Goal: Transaction & Acquisition: Purchase product/service

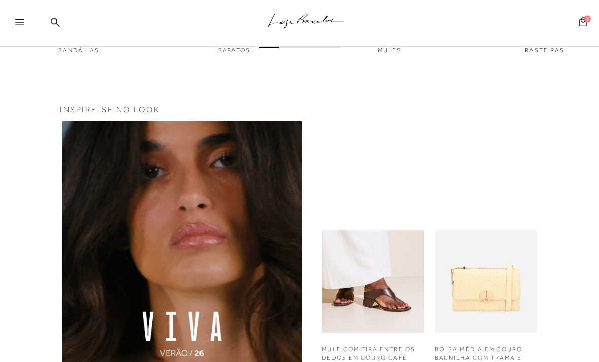
click at [24, 23] on icon at bounding box center [19, 23] width 9 height 6
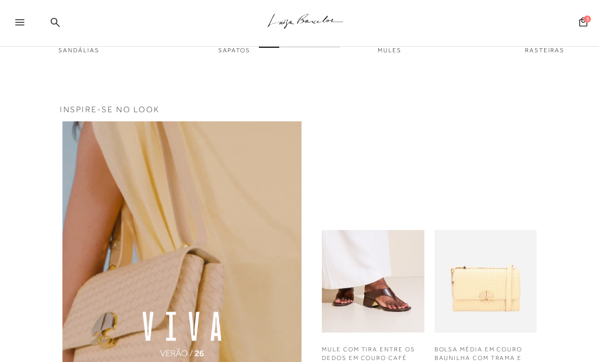
scroll to position [567, 0]
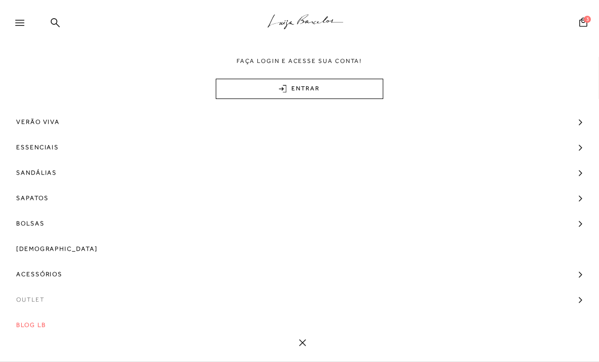
click at [16, 298] on span "Outlet" at bounding box center [30, 299] width 28 height 25
click at [28, 318] on span "Modelo" at bounding box center [36, 318] width 30 height 7
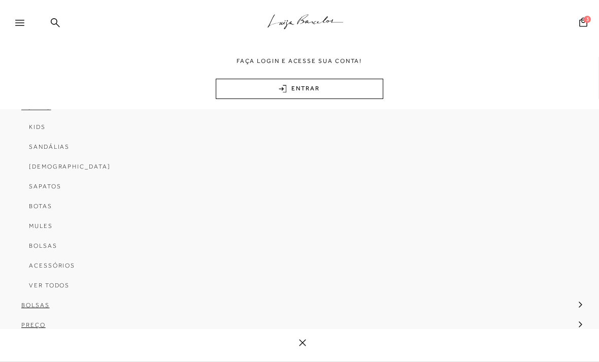
scroll to position [211, 0]
click at [44, 150] on span "Sandálias" at bounding box center [49, 147] width 41 height 7
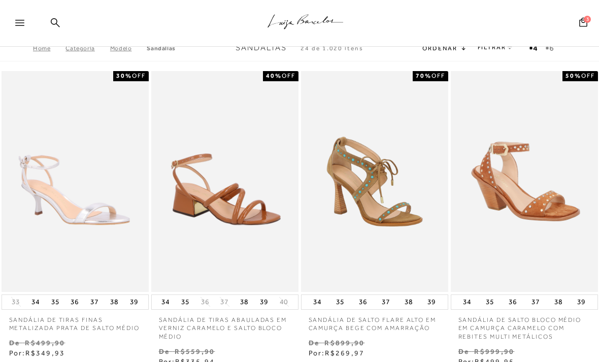
click at [489, 50] on link "FILTRAR" at bounding box center [496, 47] width 36 height 7
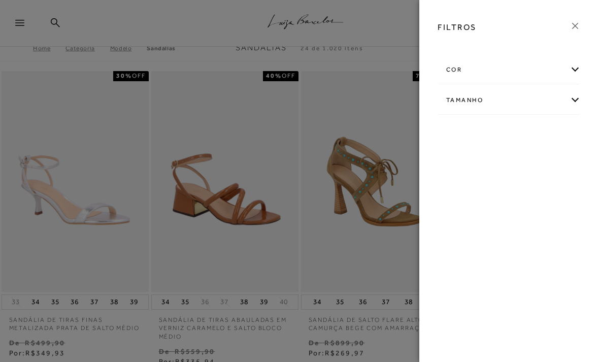
click at [493, 50] on div at bounding box center [508, 46] width 159 height 10
click at [495, 101] on div "Tamanho" at bounding box center [509, 100] width 142 height 27
click at [454, 201] on link "Ver mais..." at bounding box center [464, 204] width 27 height 8
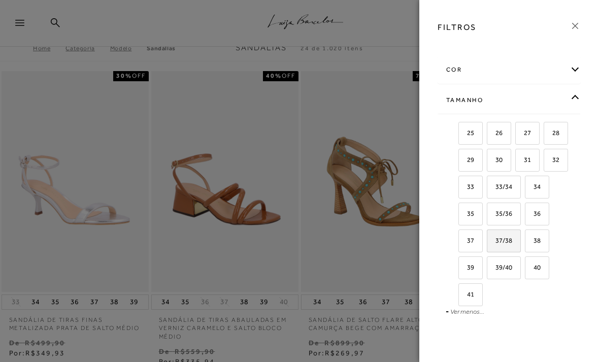
click at [499, 238] on span "37/38" at bounding box center [500, 241] width 24 height 8
click at [495, 238] on input "37/38" at bounding box center [490, 242] width 10 height 10
checkbox input "true"
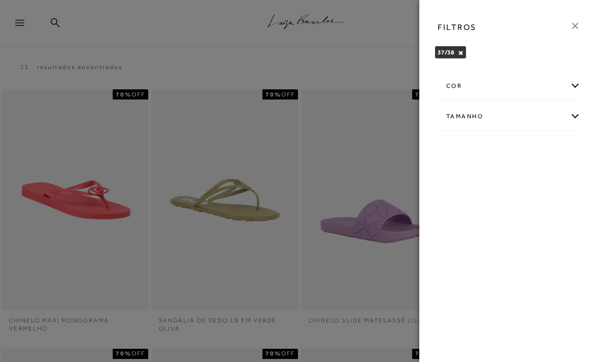
click at [453, 87] on div "cor" at bounding box center [509, 86] width 142 height 27
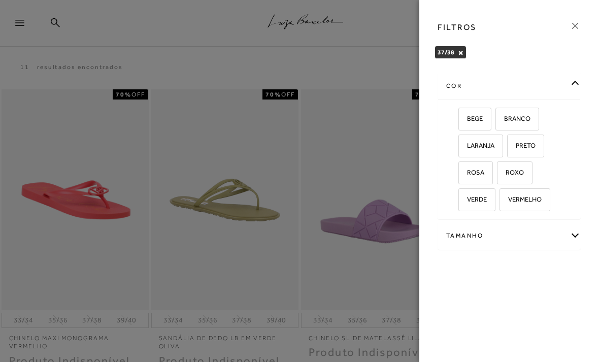
click at [574, 82] on div "cor" at bounding box center [509, 86] width 142 height 27
click at [459, 56] on button "×" at bounding box center [461, 52] width 6 height 7
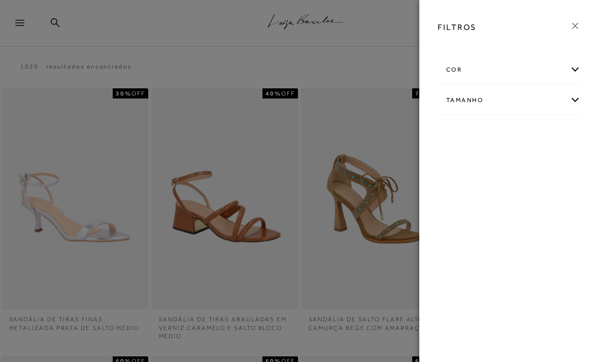
click at [453, 56] on div "cor" at bounding box center [509, 69] width 142 height 27
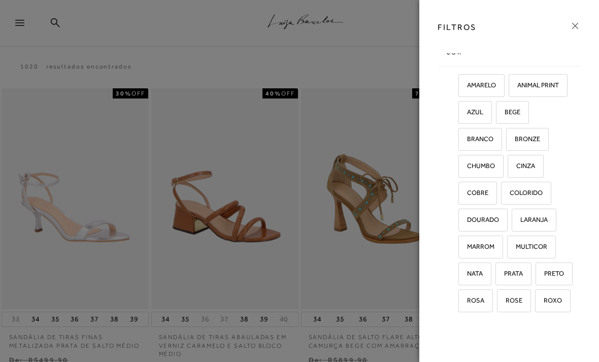
scroll to position [18, 0]
click at [477, 215] on span "DOURADO" at bounding box center [479, 219] width 40 height 8
click at [467, 215] on input "DOURADO" at bounding box center [462, 220] width 10 height 10
checkbox input "true"
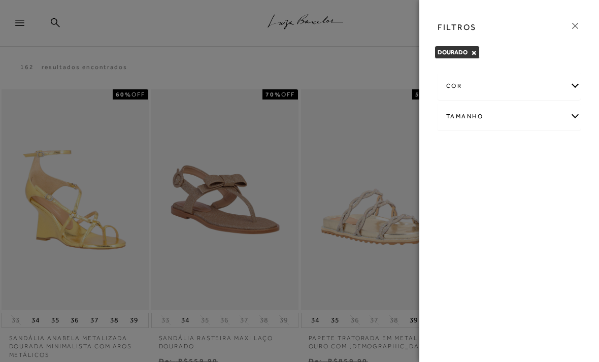
click at [460, 124] on div "Tamanho" at bounding box center [509, 116] width 142 height 27
click at [496, 174] on span "38" at bounding box center [495, 176] width 15 height 8
click at [495, 174] on input "38" at bounding box center [490, 178] width 10 height 10
checkbox input "true"
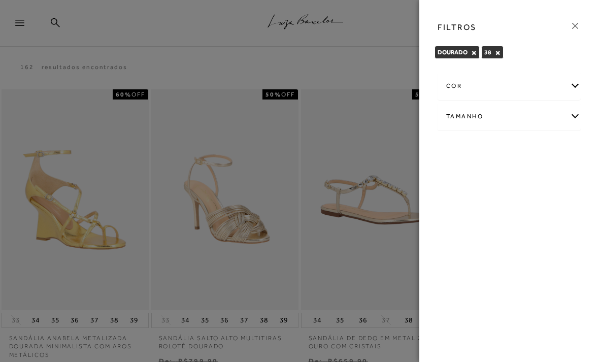
click at [571, 25] on icon at bounding box center [575, 25] width 11 height 11
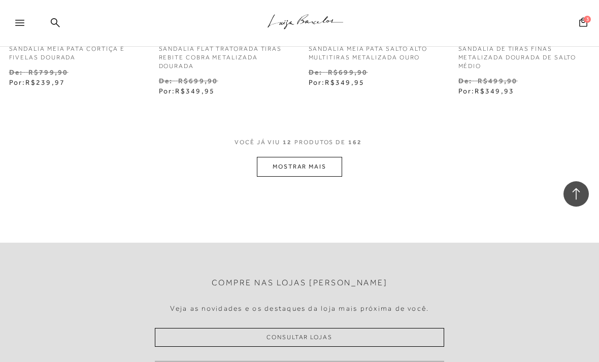
scroll to position [911, 0]
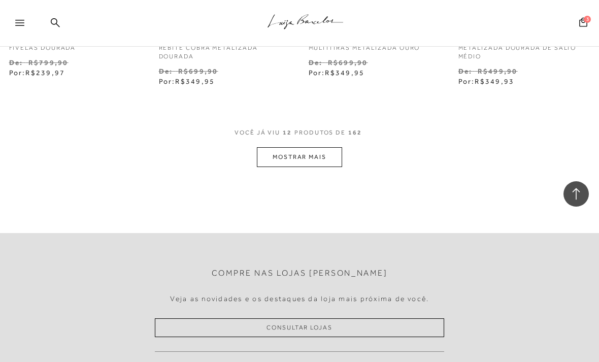
click at [309, 154] on button "MOSTRAR MAIS" at bounding box center [299, 157] width 85 height 20
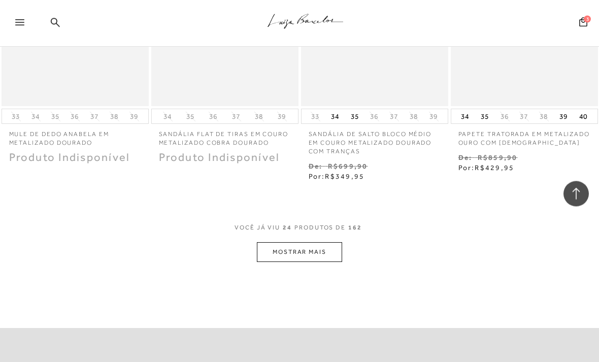
scroll to position [1749, 0]
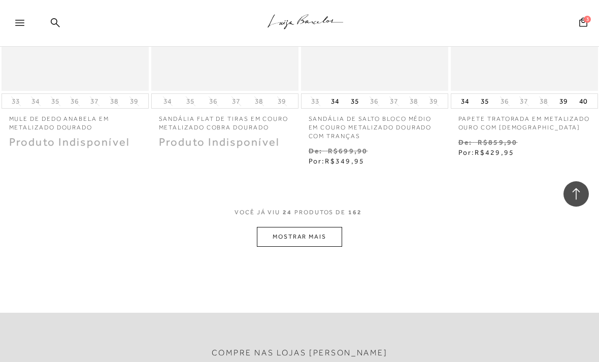
click at [298, 227] on button "MOSTRAR MAIS" at bounding box center [299, 237] width 85 height 20
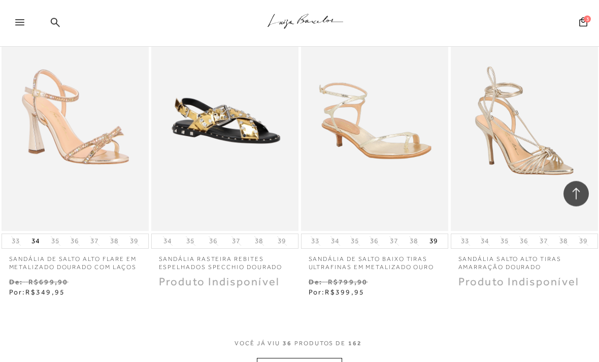
scroll to position [2518, 0]
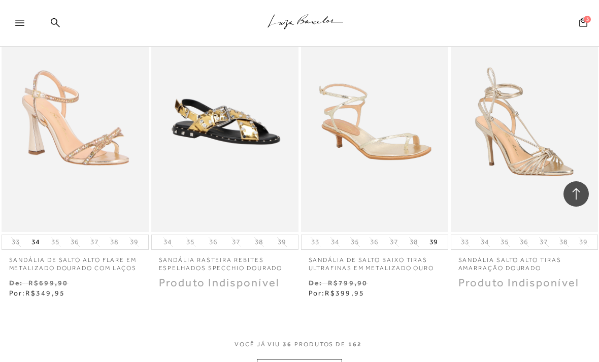
click at [310, 359] on button "MOSTRAR MAIS" at bounding box center [299, 369] width 85 height 20
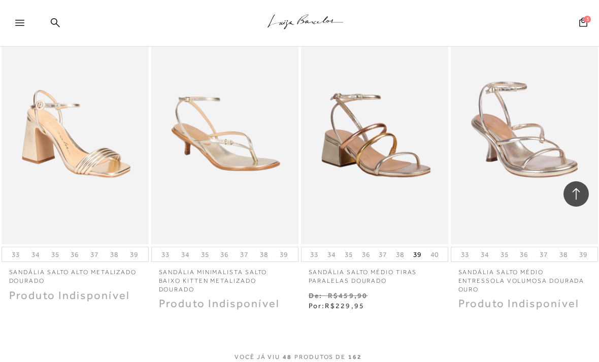
scroll to position [3427, 0]
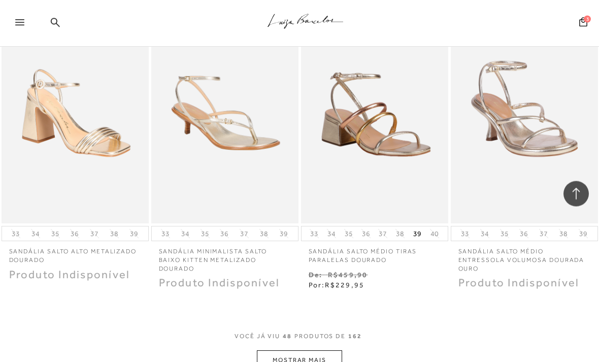
click at [316, 351] on button "MOSTRAR MAIS" at bounding box center [299, 361] width 85 height 20
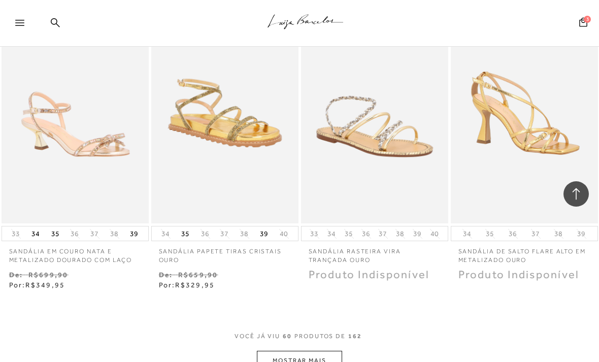
scroll to position [4328, 0]
click at [306, 351] on button "MOSTRAR MAIS" at bounding box center [299, 361] width 85 height 20
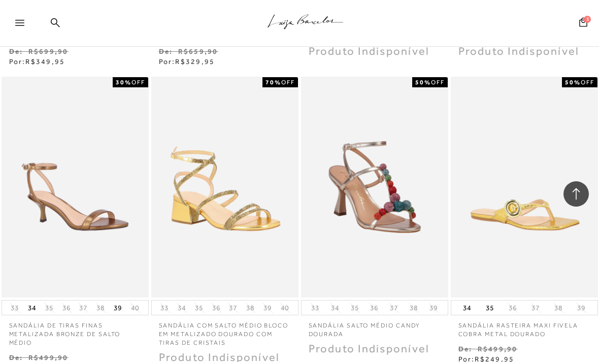
scroll to position [4567, 0]
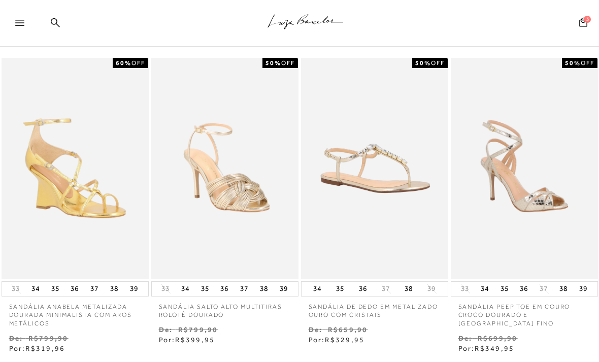
scroll to position [32, 0]
